Goal: Information Seeking & Learning: Learn about a topic

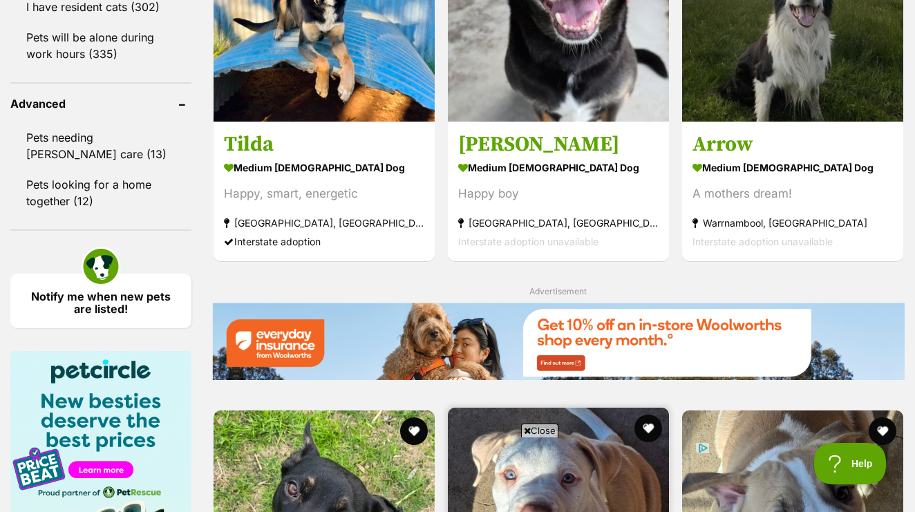
scroll to position [1836, 0]
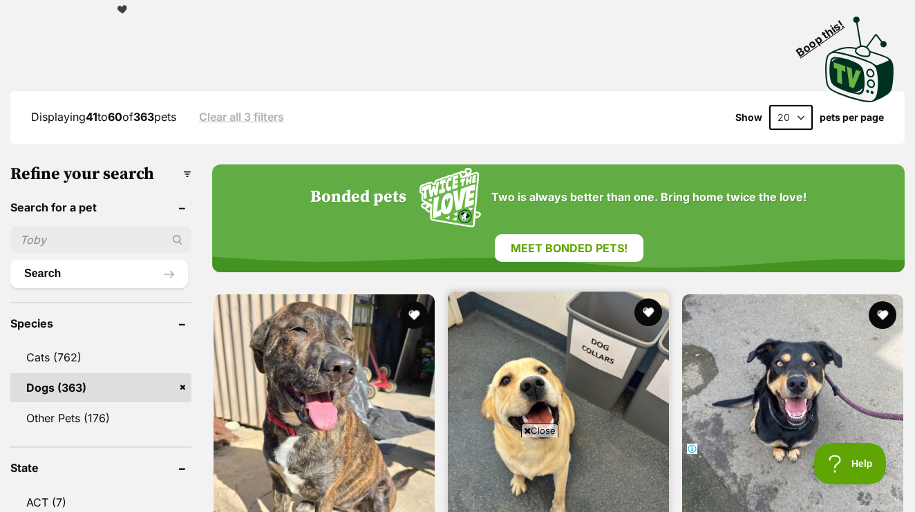
scroll to position [327, 0]
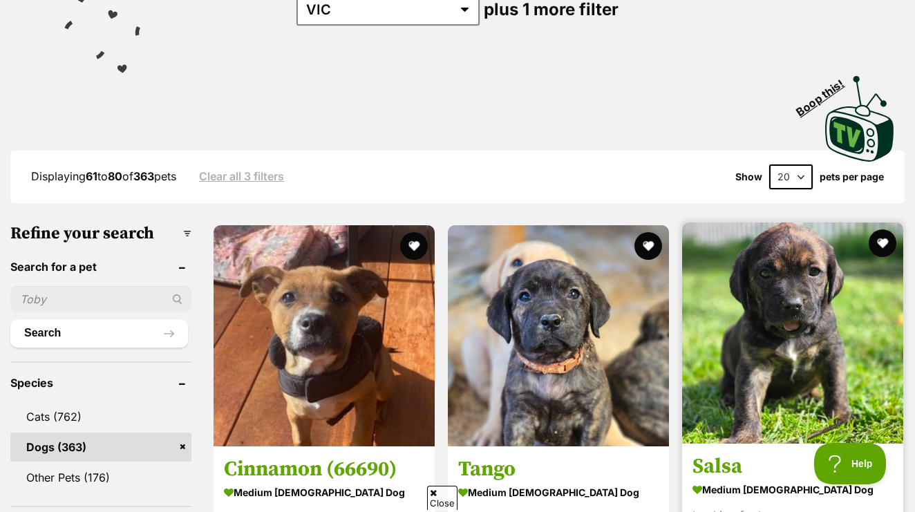
scroll to position [386, 0]
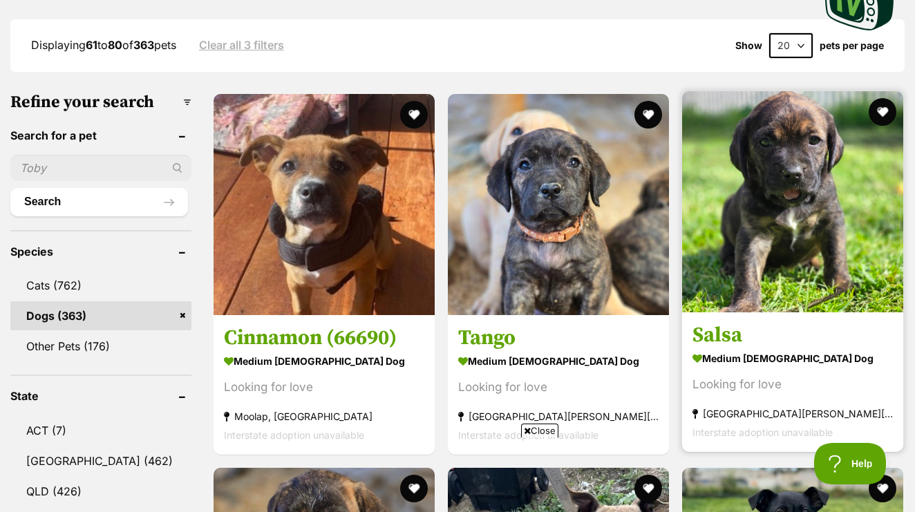
click at [682, 202] on img at bounding box center [792, 201] width 221 height 221
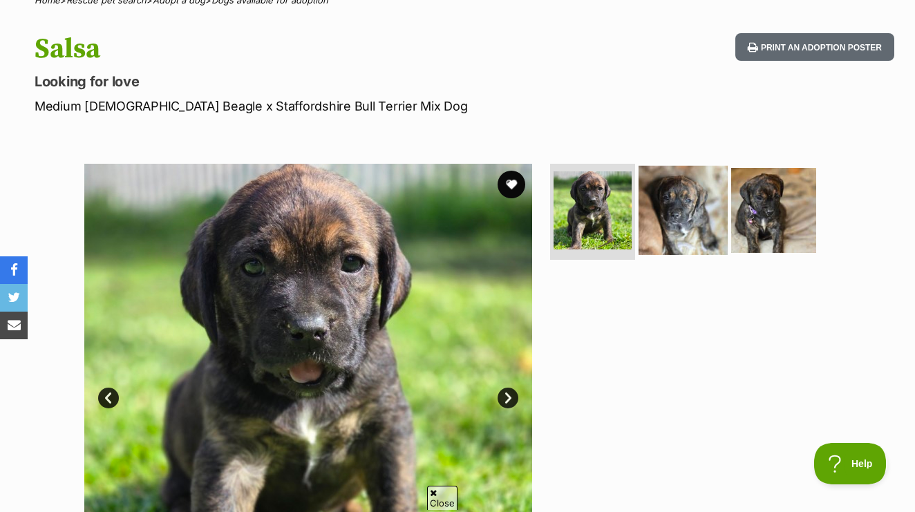
click at [663, 194] on img at bounding box center [683, 209] width 89 height 89
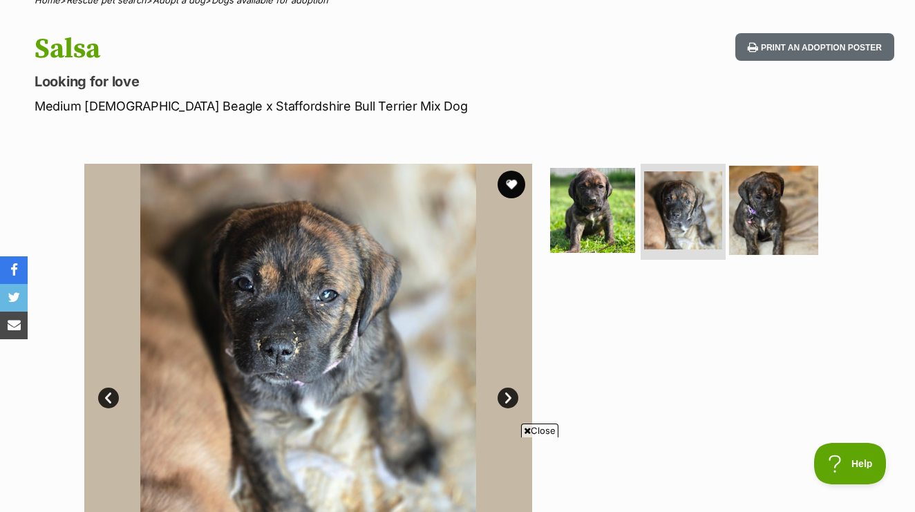
click at [786, 188] on img at bounding box center [773, 209] width 89 height 89
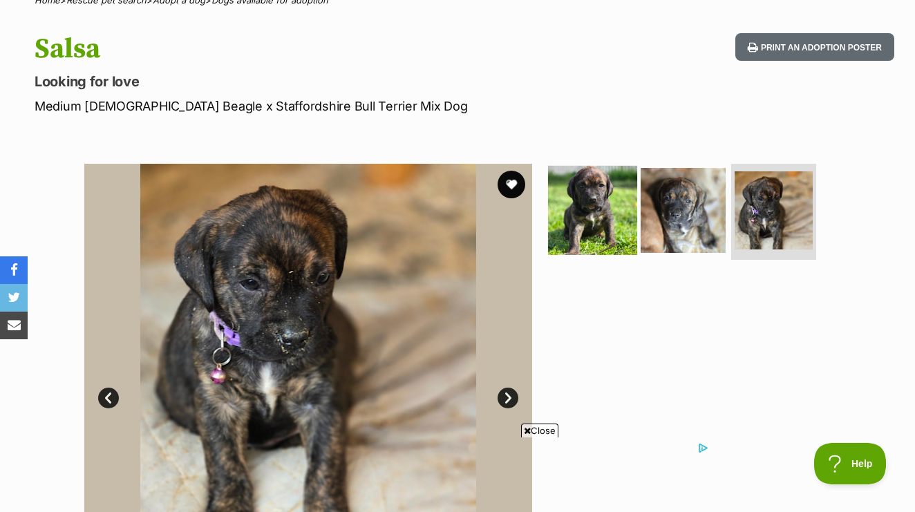
click at [584, 180] on img at bounding box center [592, 209] width 89 height 89
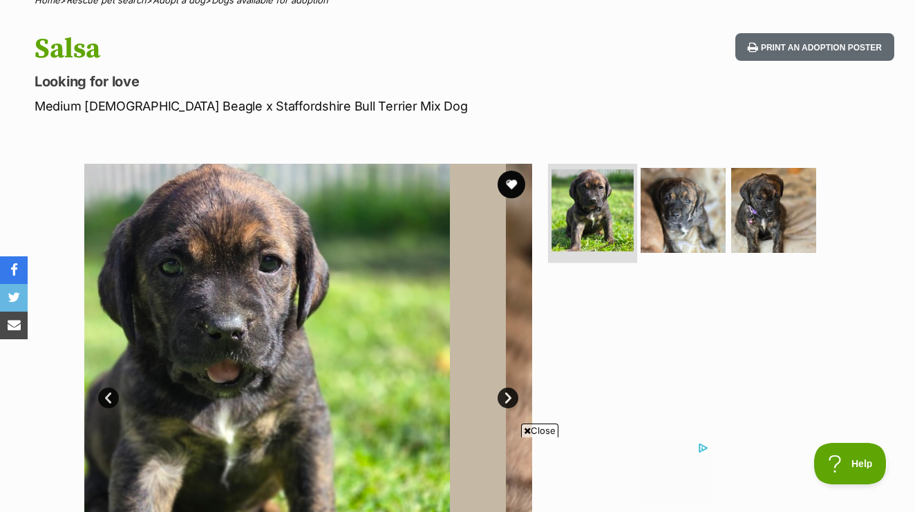
click at [597, 191] on img at bounding box center [593, 210] width 82 height 82
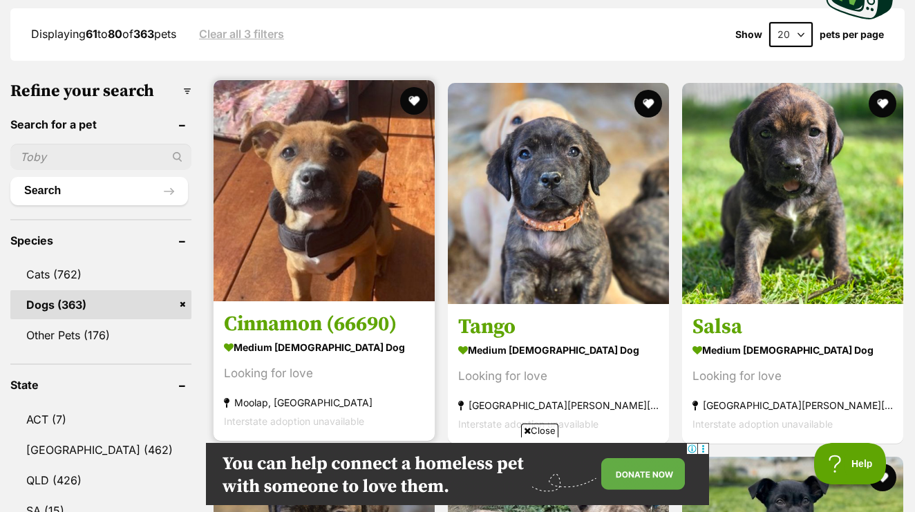
scroll to position [409, 0]
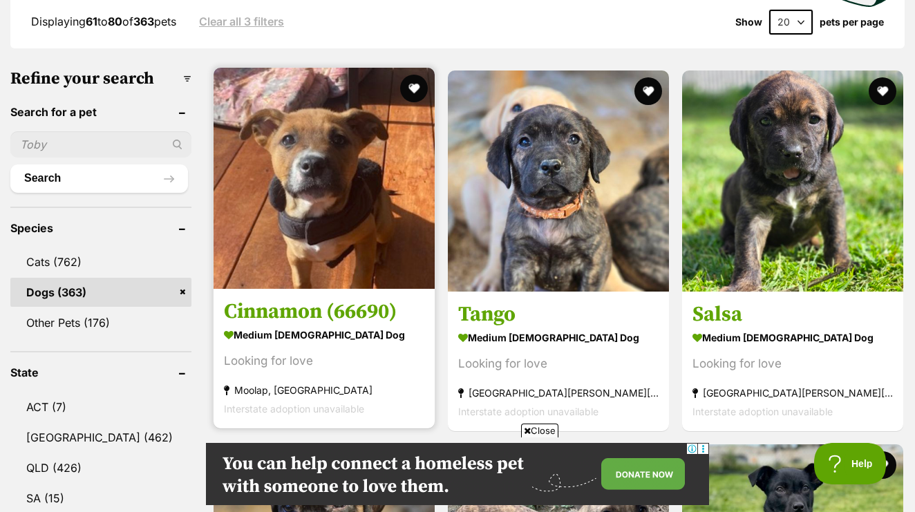
click at [251, 101] on img at bounding box center [324, 178] width 221 height 221
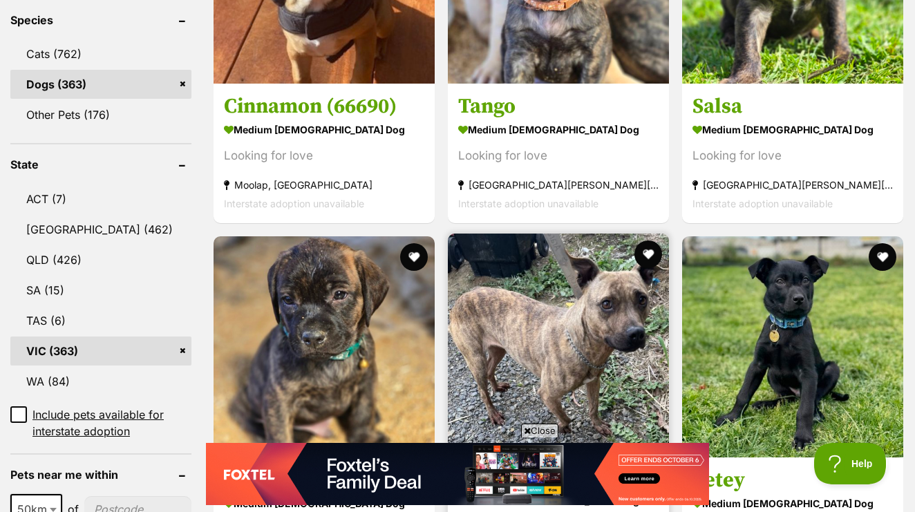
scroll to position [783, 0]
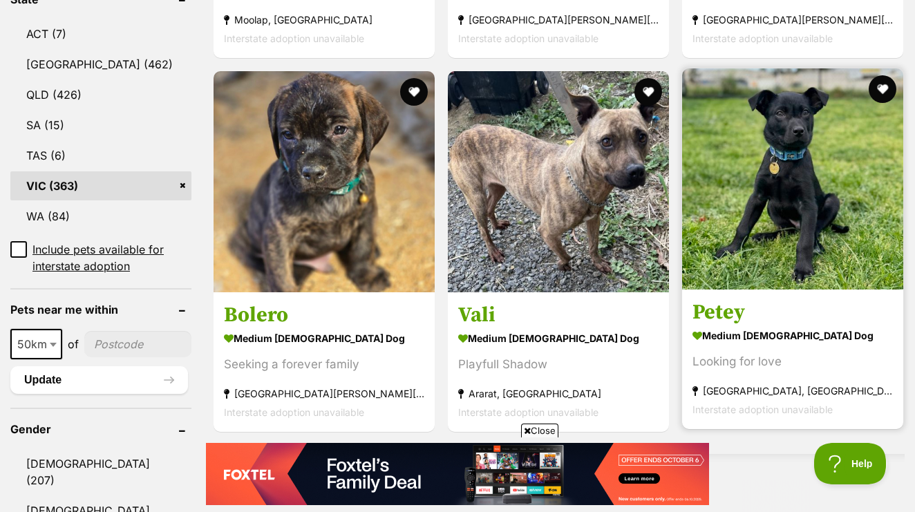
click at [682, 136] on img at bounding box center [792, 178] width 221 height 221
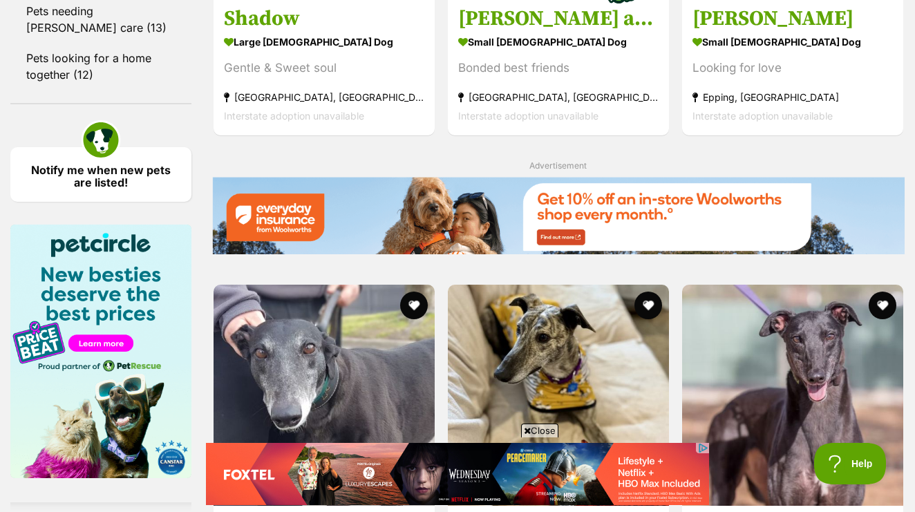
scroll to position [1963, 0]
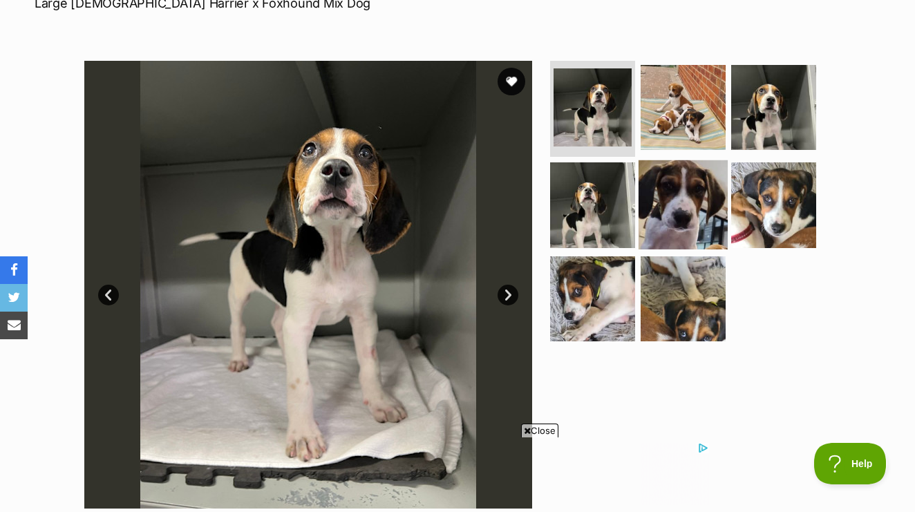
click at [686, 172] on img at bounding box center [683, 204] width 89 height 89
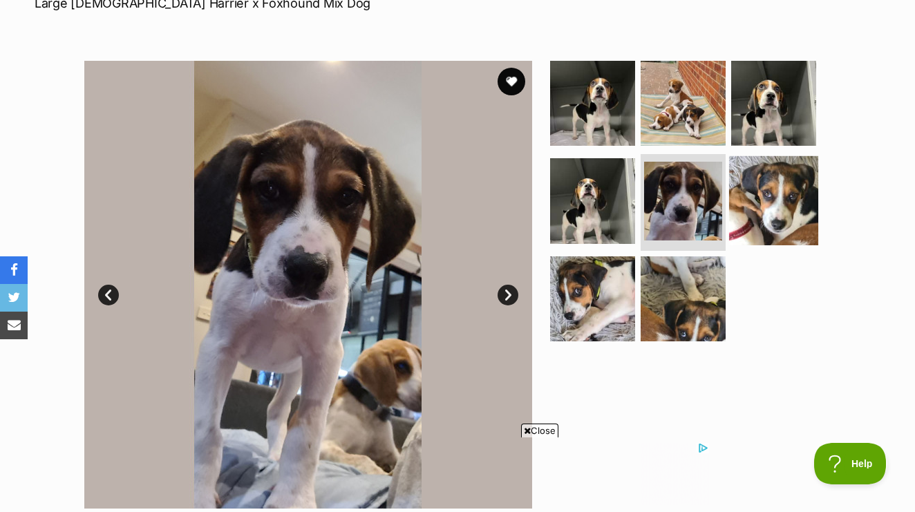
click at [778, 178] on img at bounding box center [773, 200] width 89 height 89
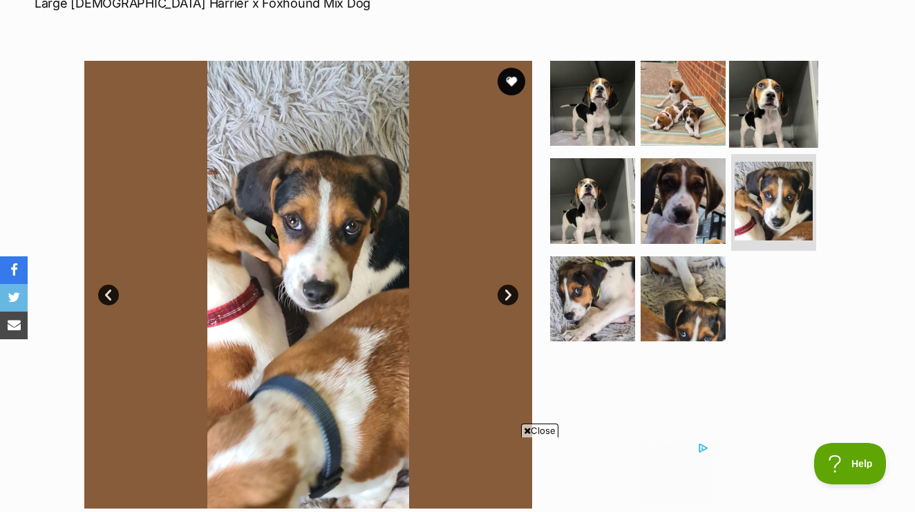
click at [782, 97] on img at bounding box center [773, 102] width 89 height 89
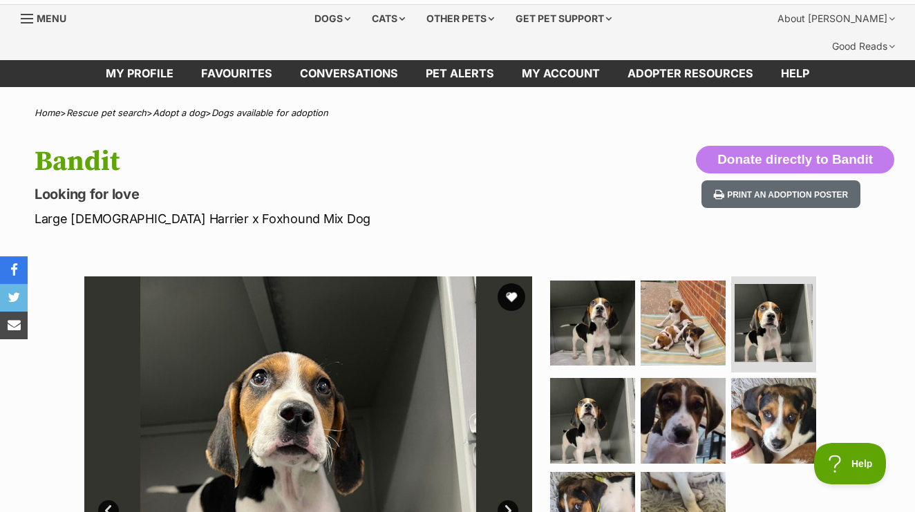
scroll to position [29, 0]
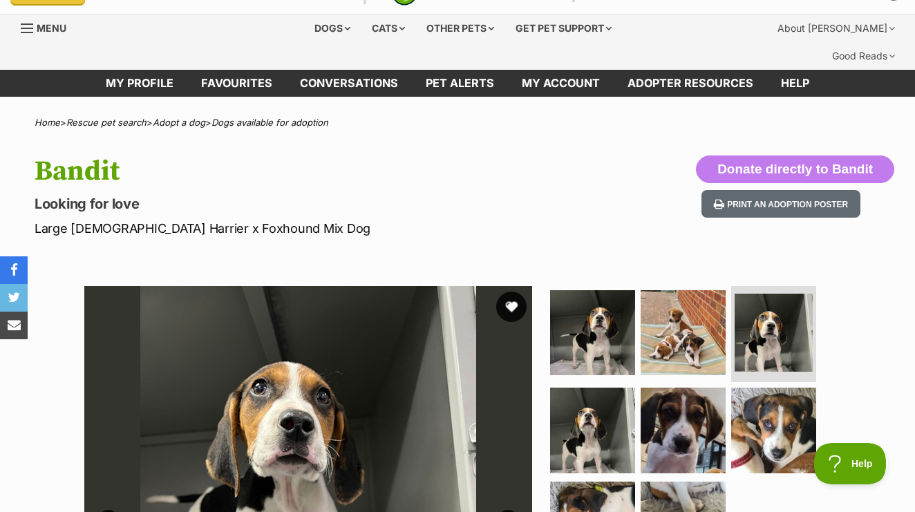
click at [523, 292] on button "favourite" at bounding box center [511, 307] width 30 height 30
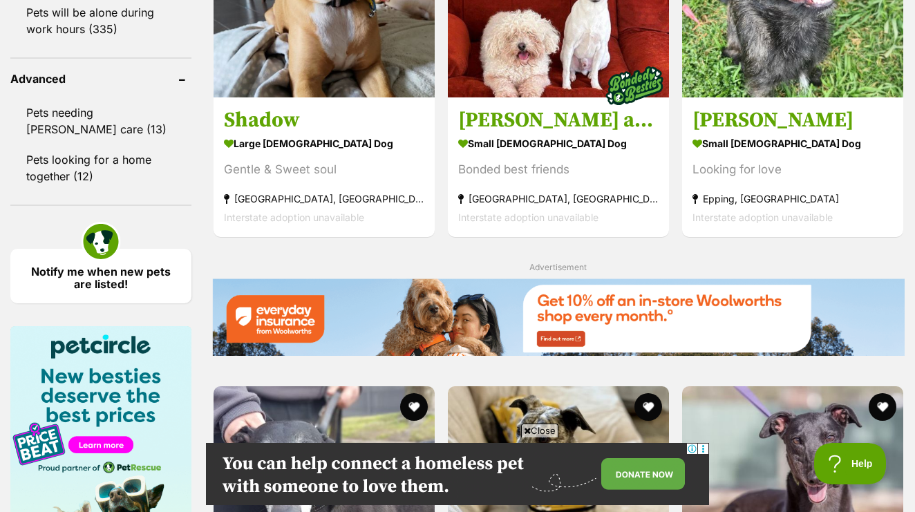
scroll to position [1863, 0]
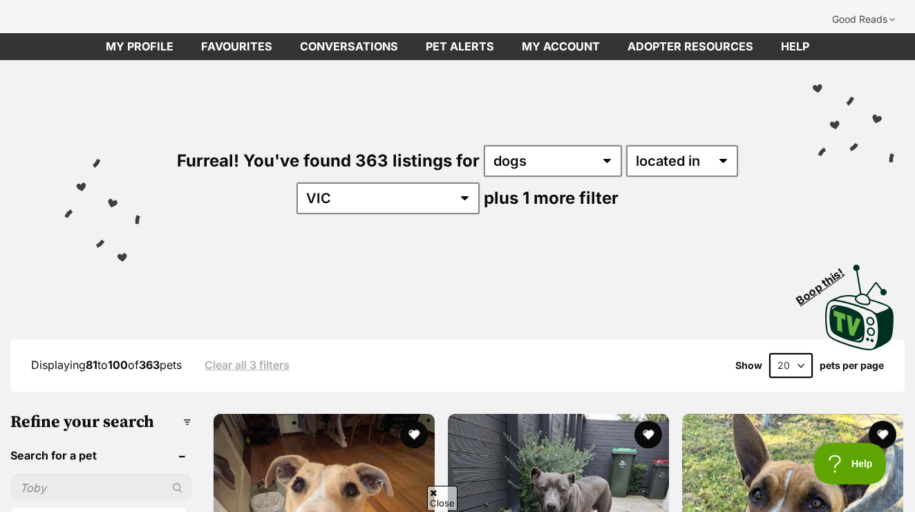
scroll to position [140, 0]
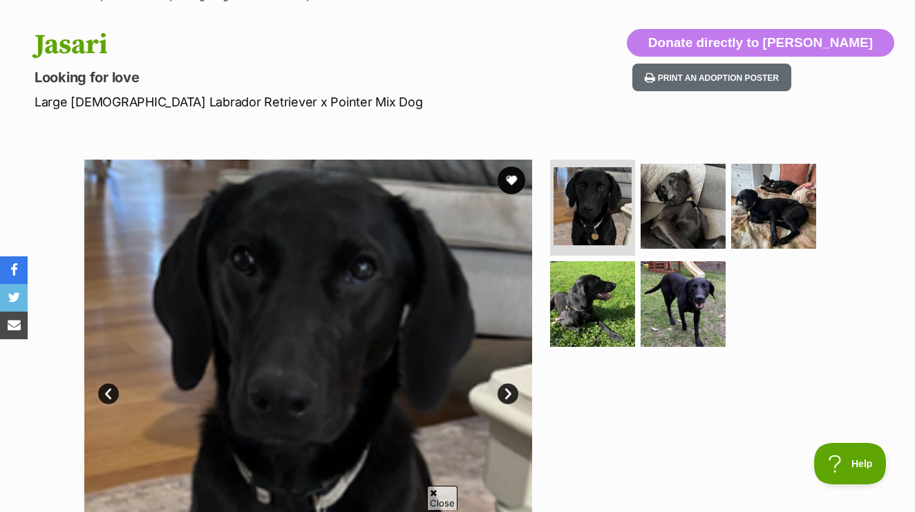
scroll to position [162, 0]
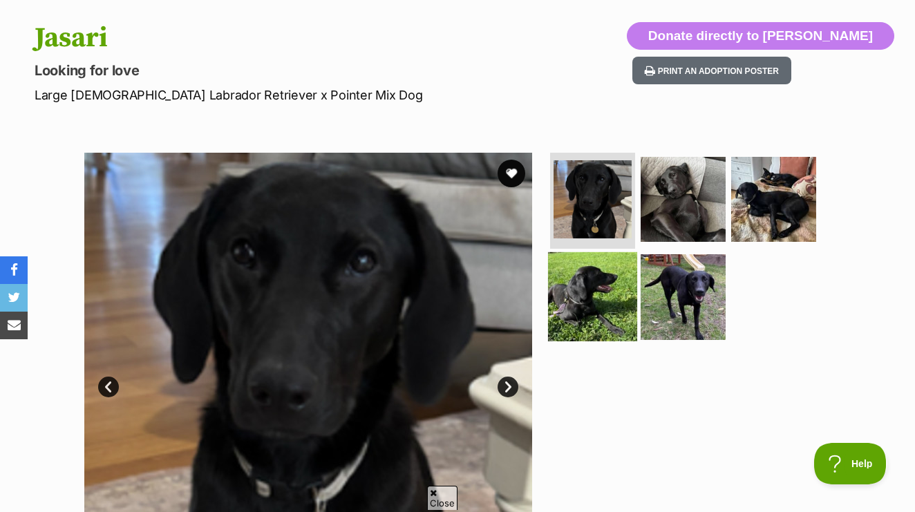
click at [624, 254] on img at bounding box center [592, 296] width 89 height 89
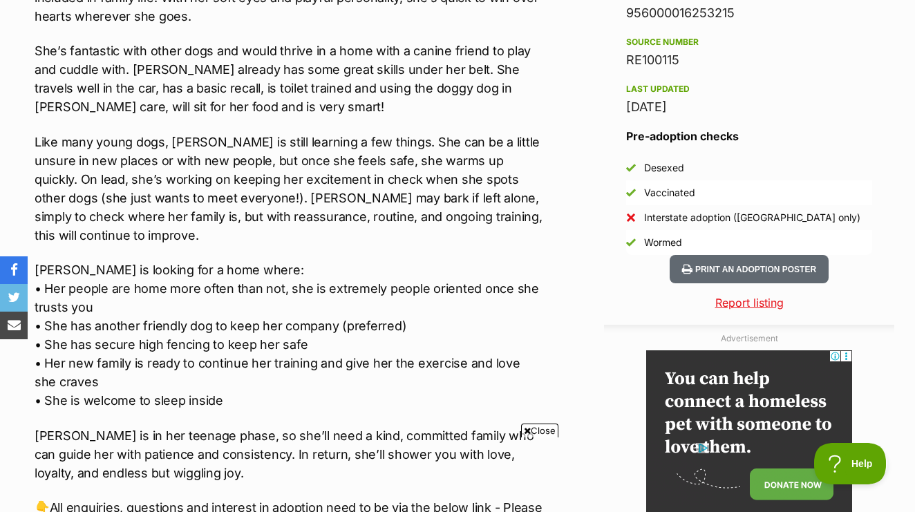
scroll to position [1173, 0]
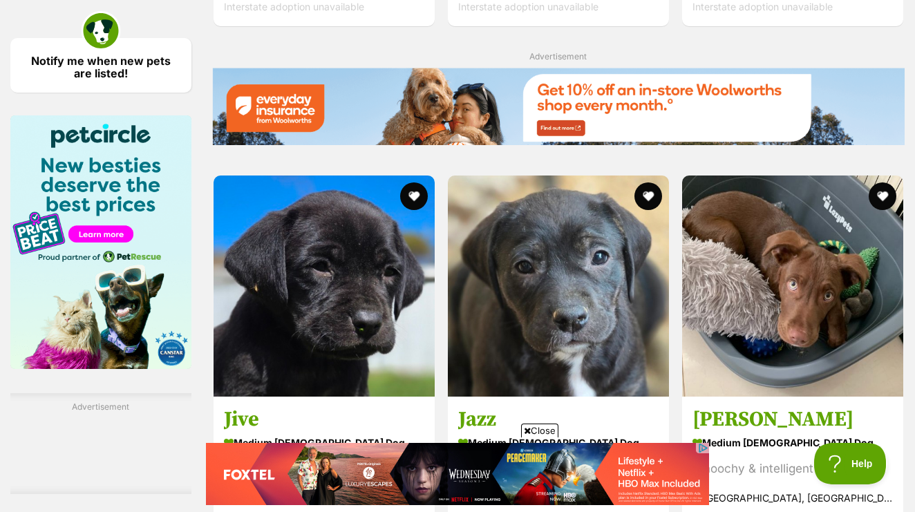
scroll to position [2073, 0]
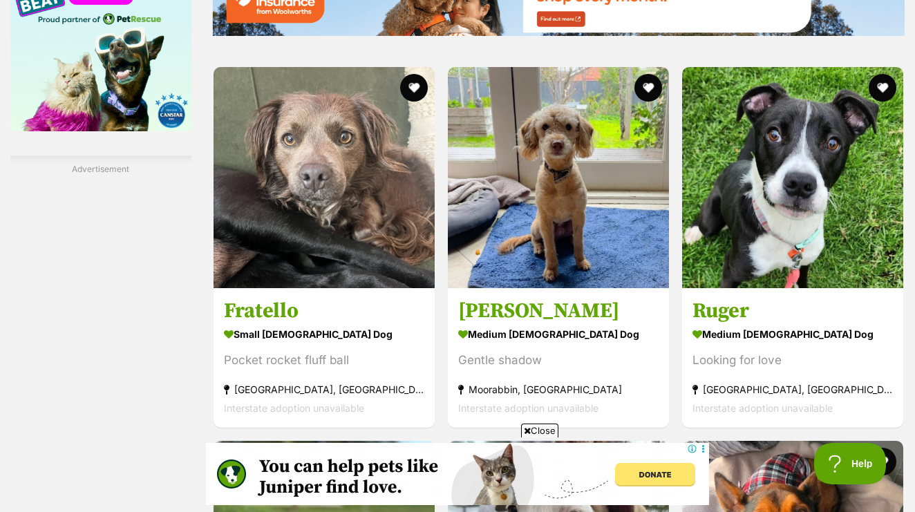
scroll to position [2322, 0]
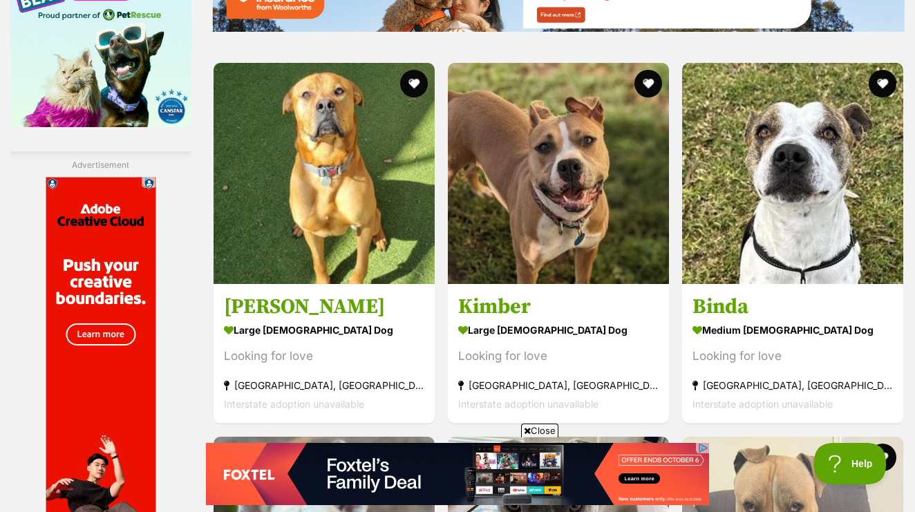
scroll to position [2385, 0]
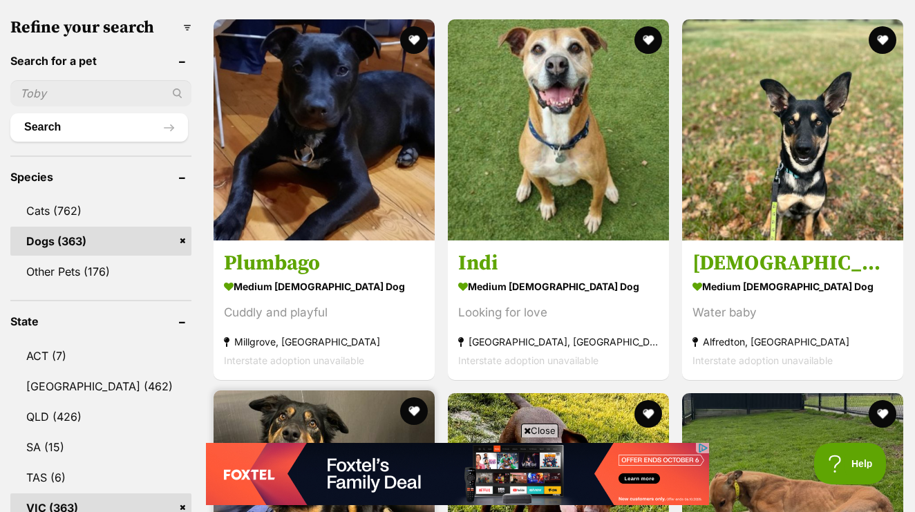
click at [435, 391] on img at bounding box center [324, 501] width 221 height 221
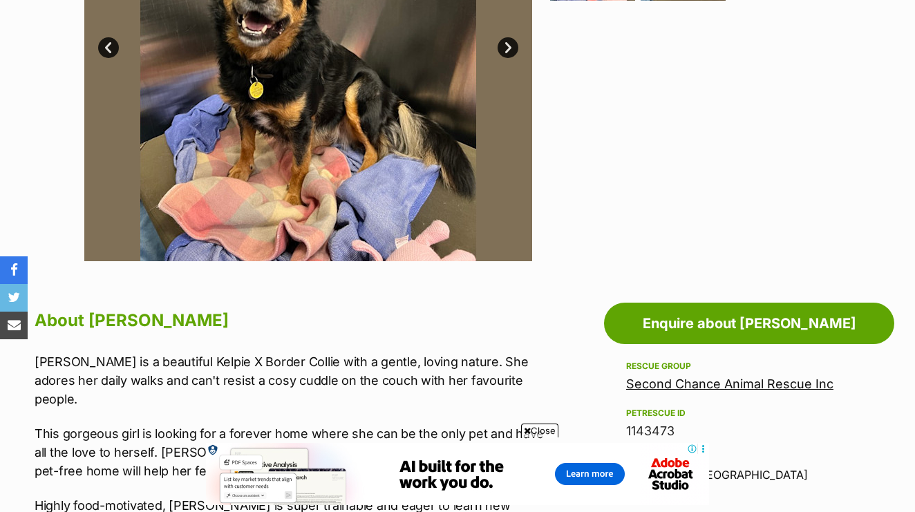
scroll to position [524, 1]
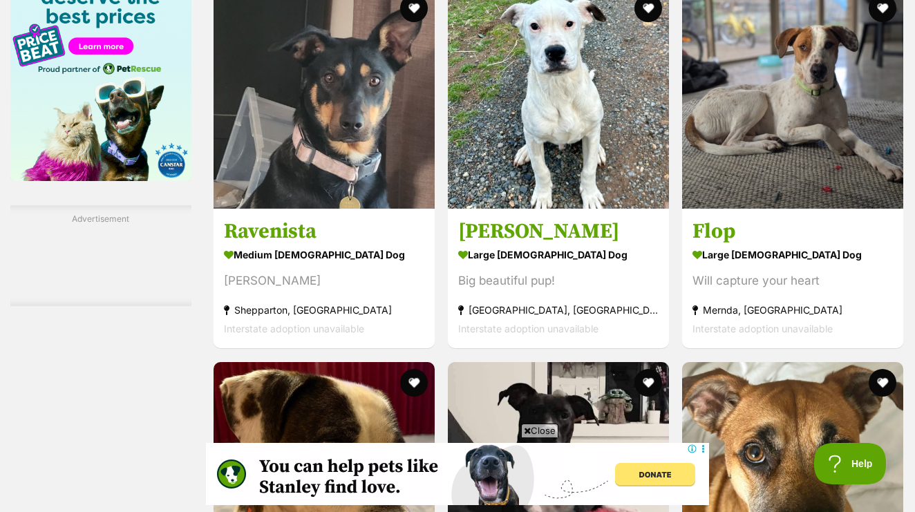
scroll to position [2266, 0]
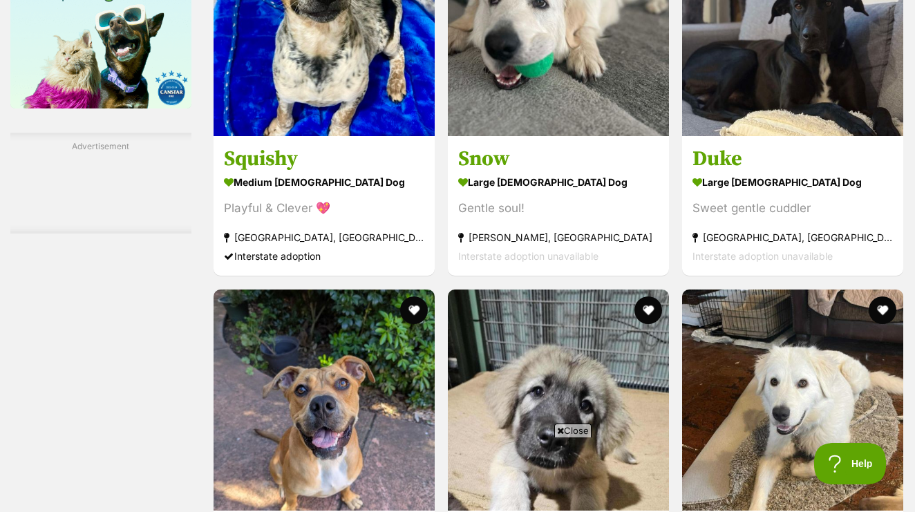
scroll to position [2320, 0]
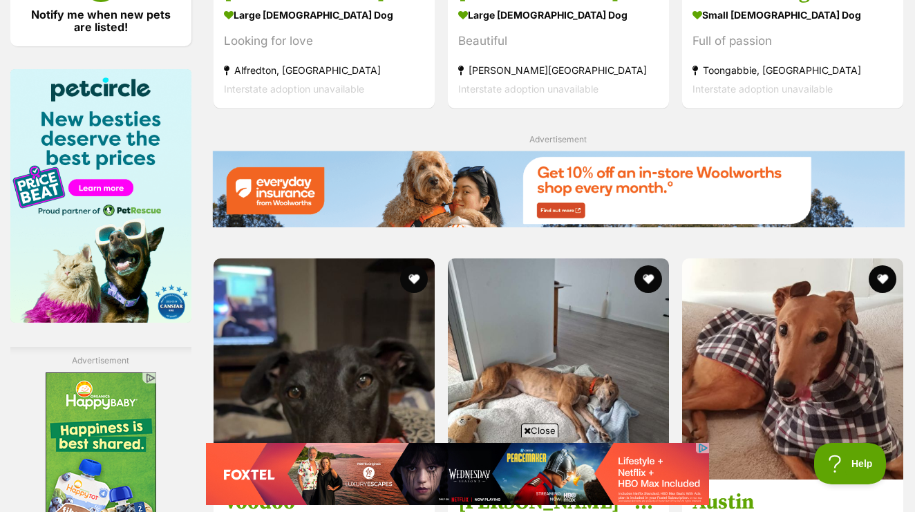
scroll to position [2352, 0]
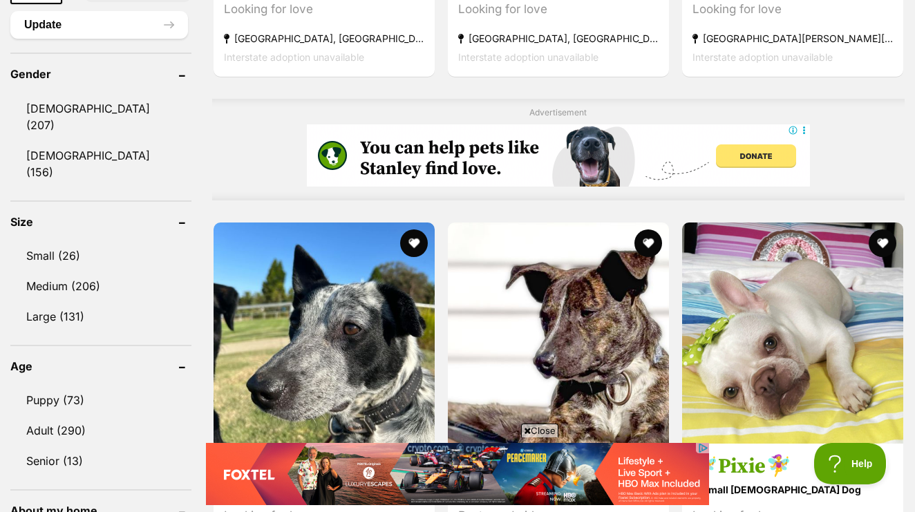
scroll to position [1139, 0]
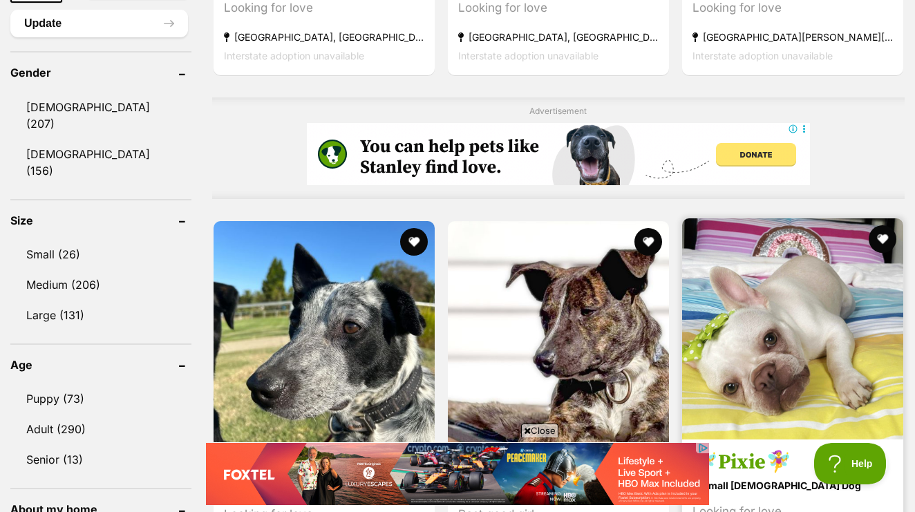
click at [682, 248] on img at bounding box center [792, 328] width 221 height 221
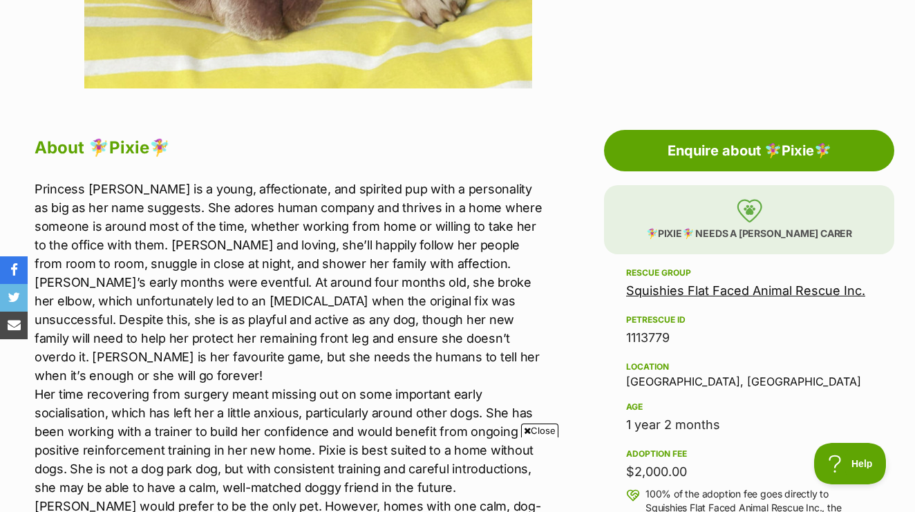
scroll to position [684, 0]
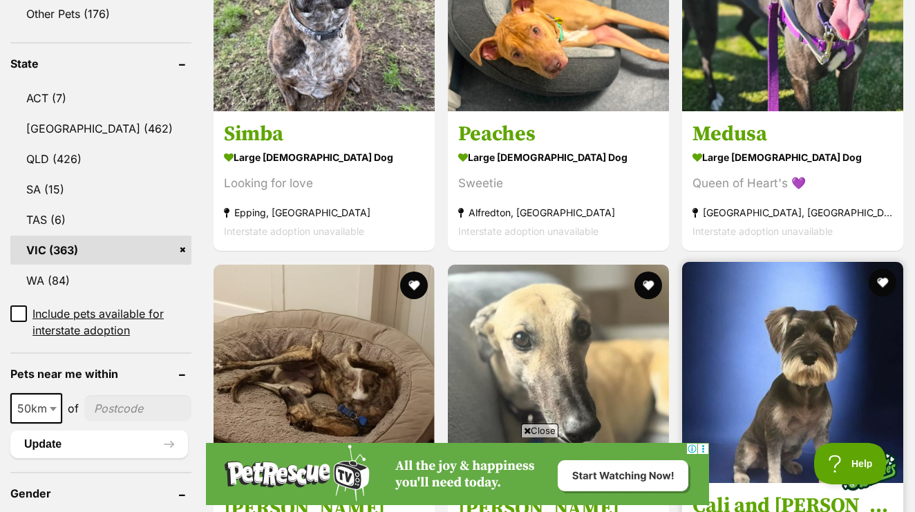
click at [834, 437] on img at bounding box center [868, 471] width 69 height 69
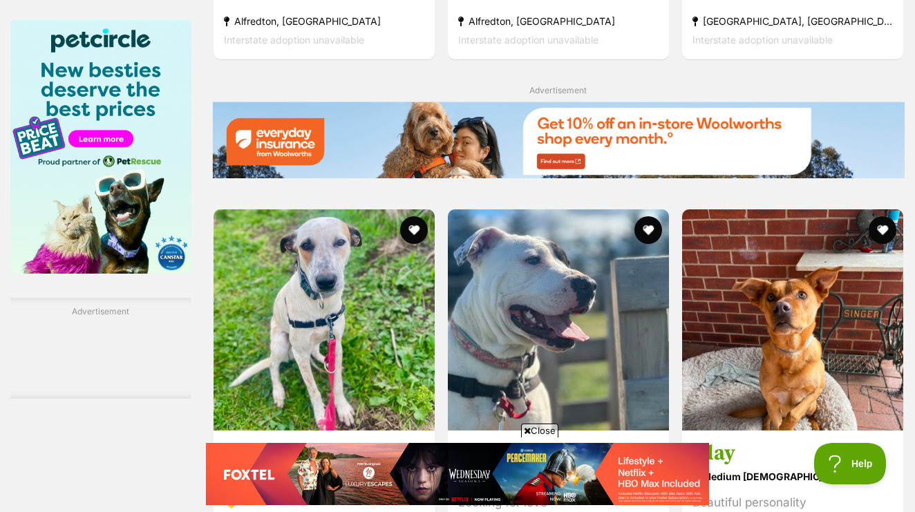
scroll to position [2049, 0]
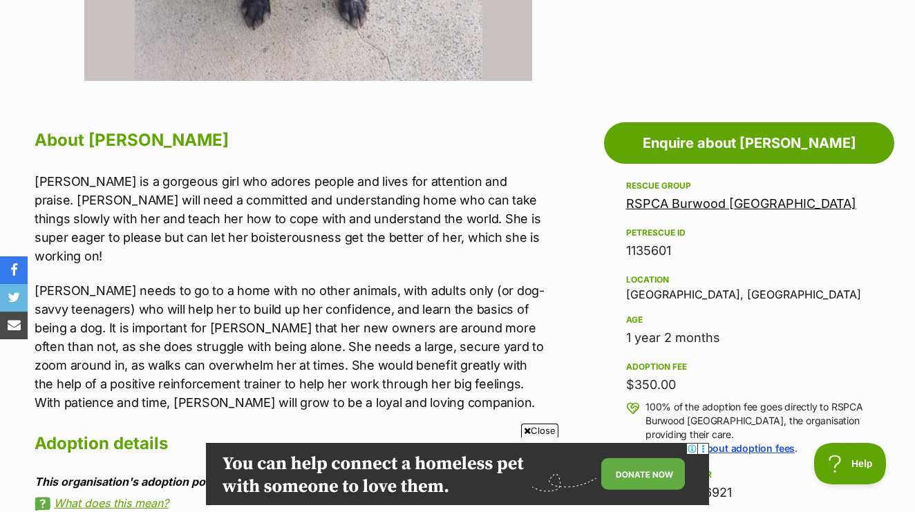
scroll to position [689, 0]
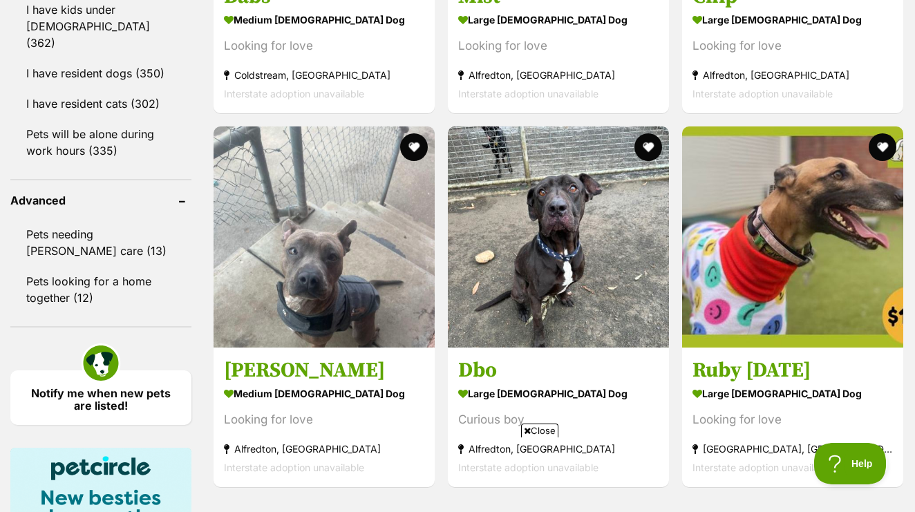
click at [587, 362] on div "Bonded pets Two is always better than one. Bring home twice the love! Meet bond…" at bounding box center [558, 340] width 693 height 3198
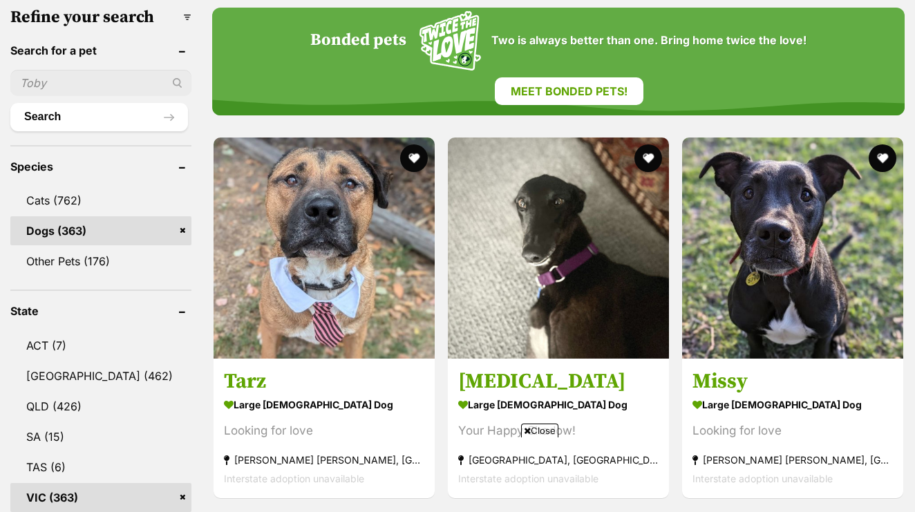
scroll to position [474, 0]
